Goal: Navigation & Orientation: Find specific page/section

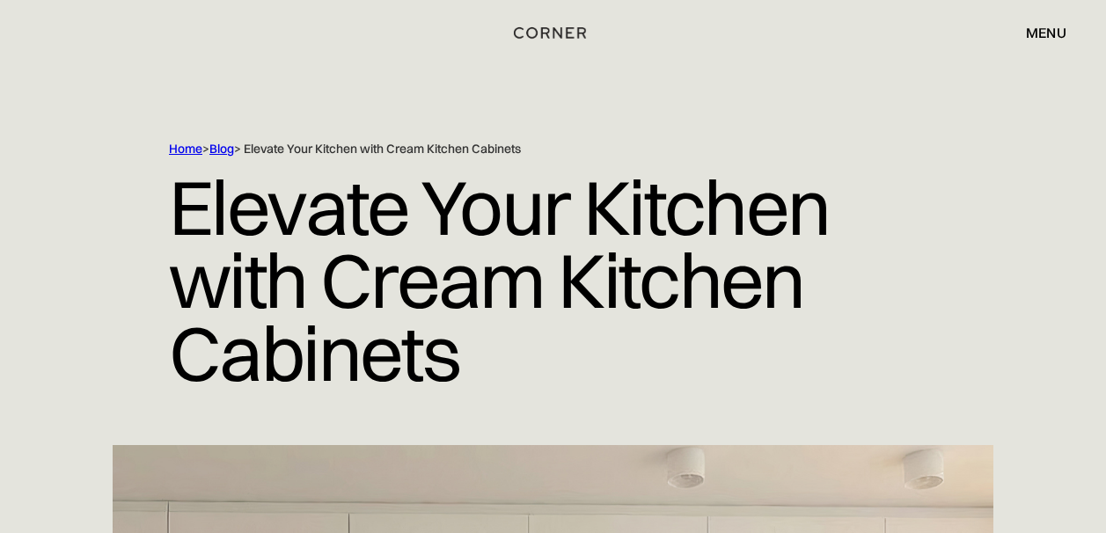
click at [553, 32] on img "home" at bounding box center [550, 32] width 72 height 23
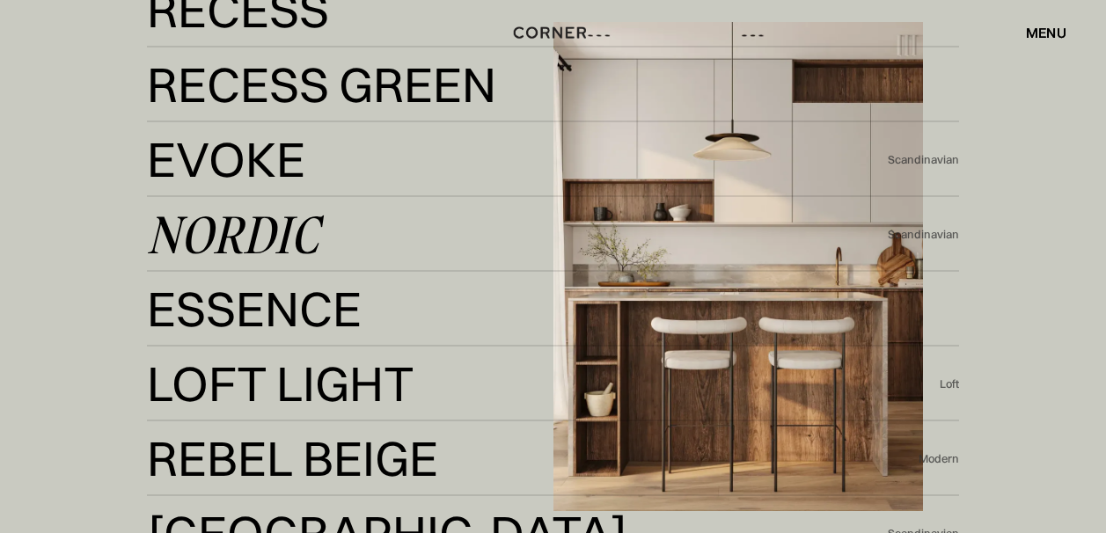
scroll to position [3213, 0]
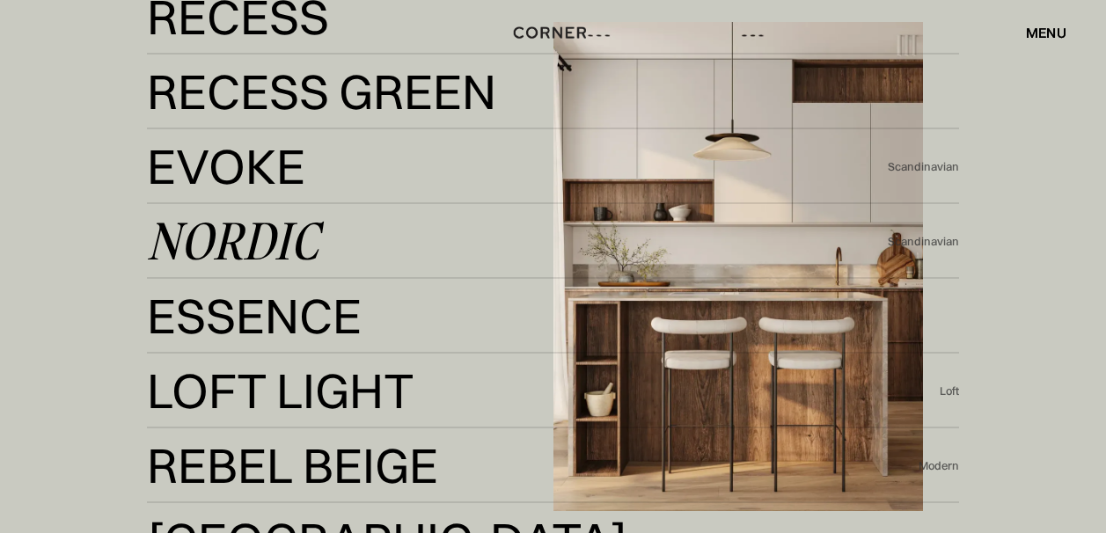
click at [230, 231] on div "Nordic" at bounding box center [233, 241] width 172 height 42
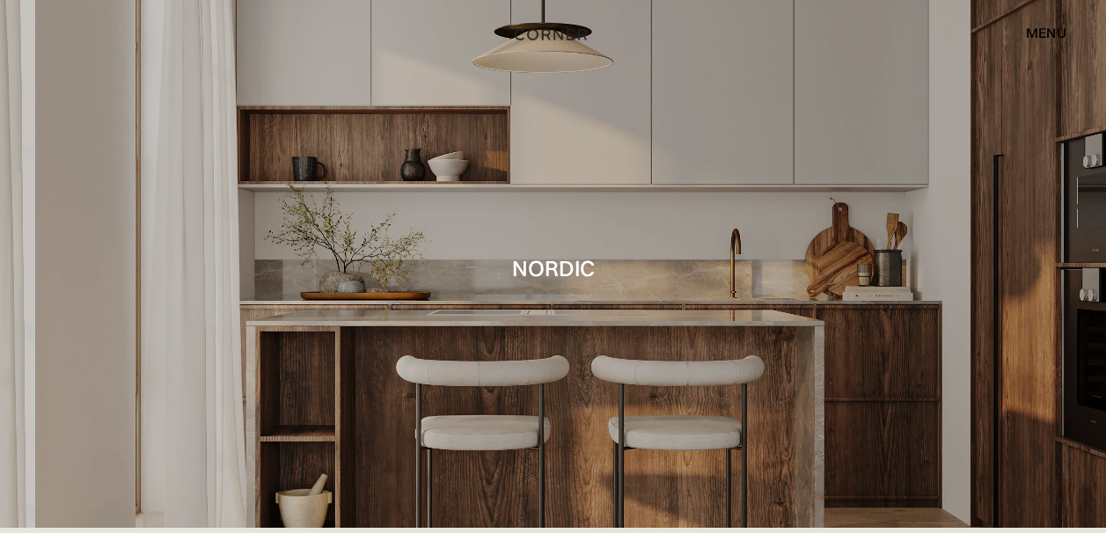
click at [537, 36] on img "home" at bounding box center [551, 34] width 72 height 23
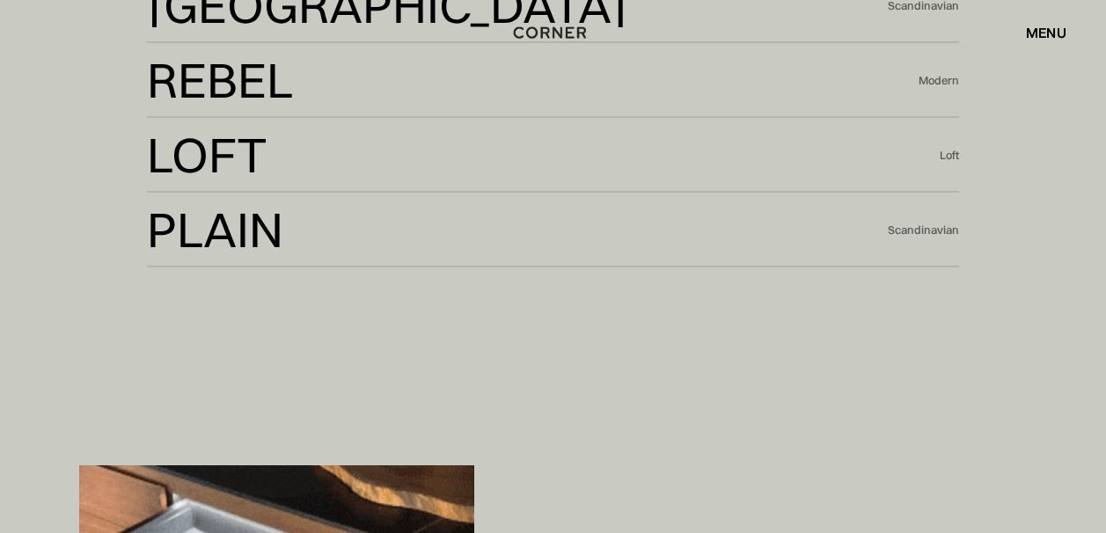
scroll to position [3746, 0]
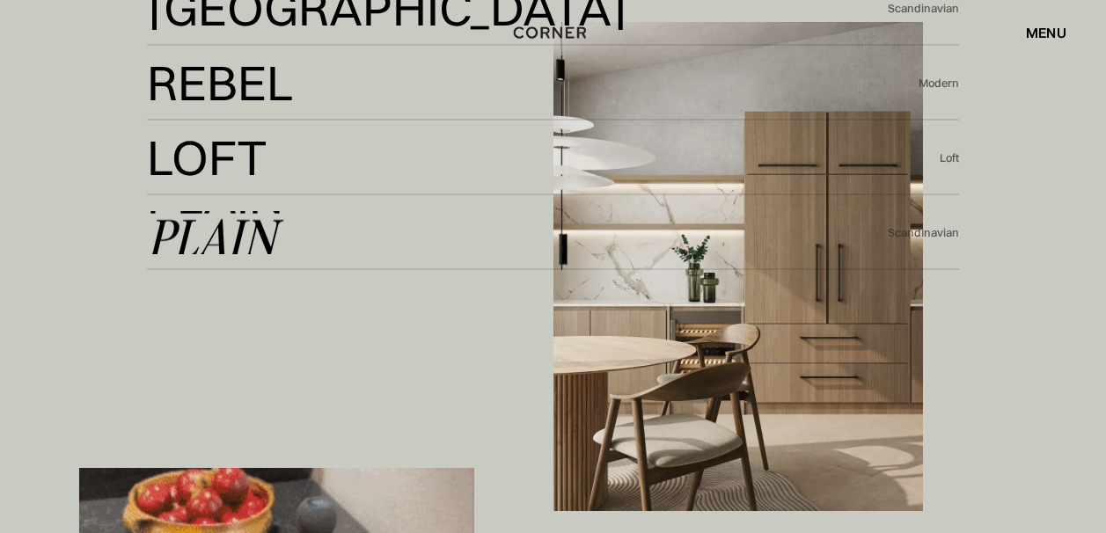
click at [377, 211] on link "Plain Plain" at bounding box center [518, 232] width 742 height 43
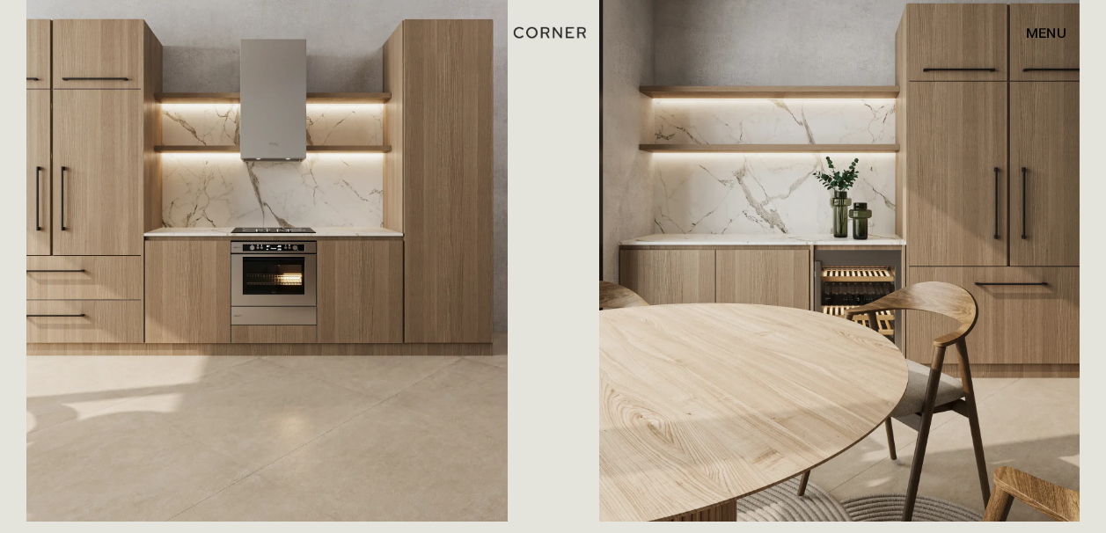
scroll to position [1077, 0]
